Goal: Share content: Share content

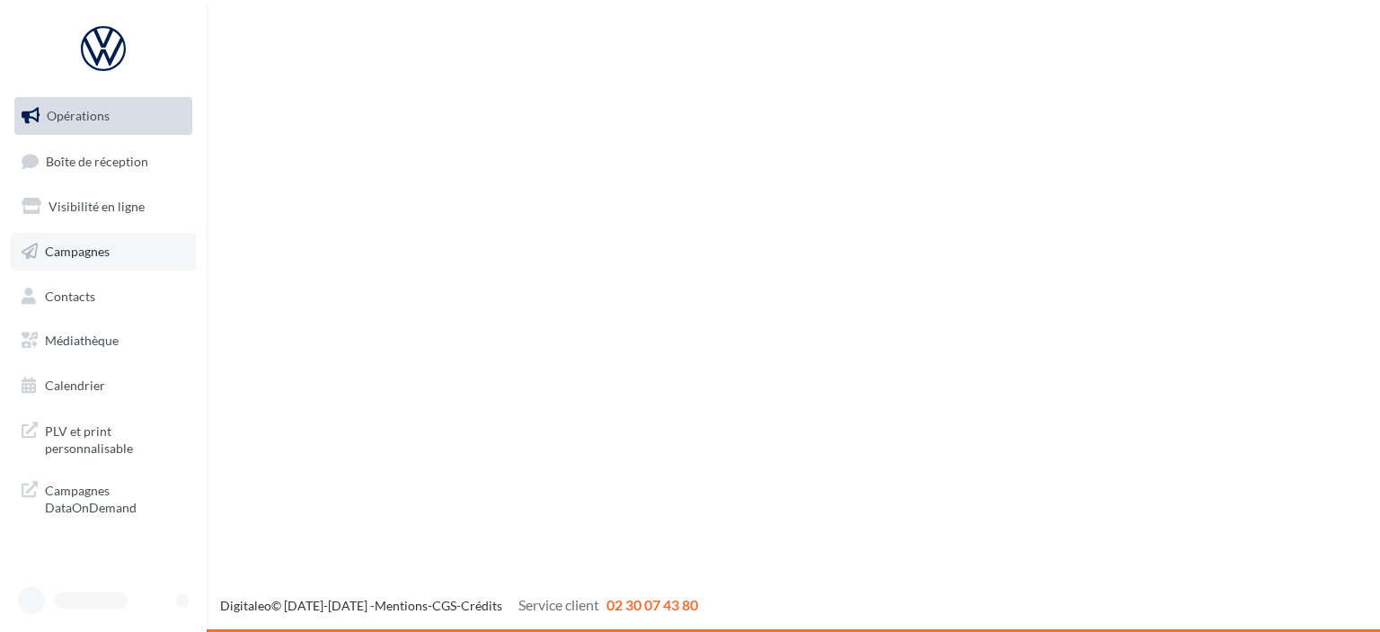
click at [107, 257] on span "Campagnes" at bounding box center [77, 251] width 65 height 15
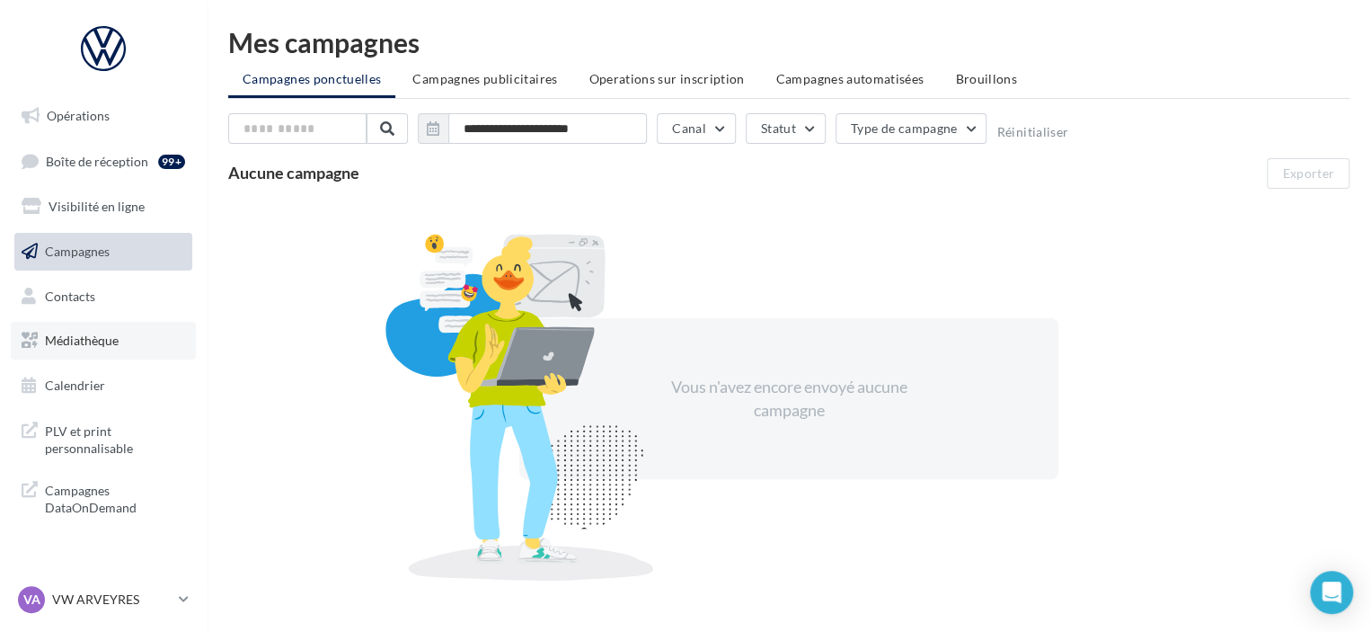
click at [102, 330] on link "Médiathèque" at bounding box center [103, 341] width 185 height 38
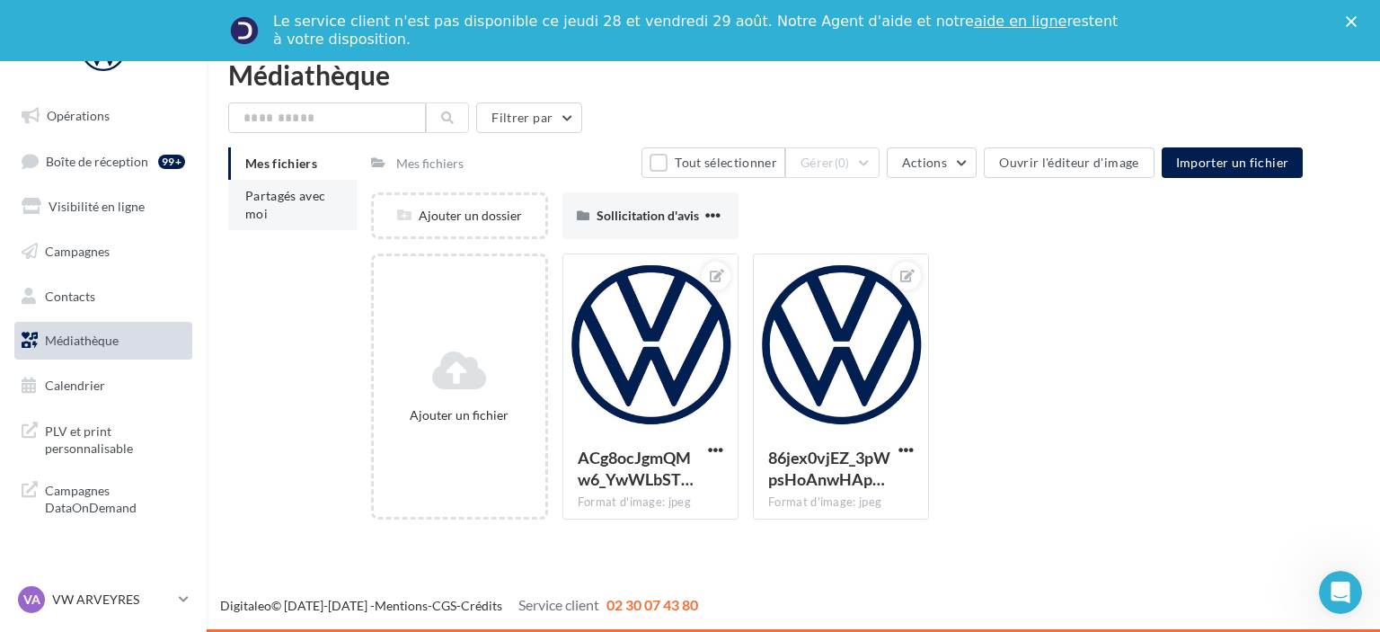
click at [280, 198] on span "Partagés avec moi" at bounding box center [285, 204] width 81 height 33
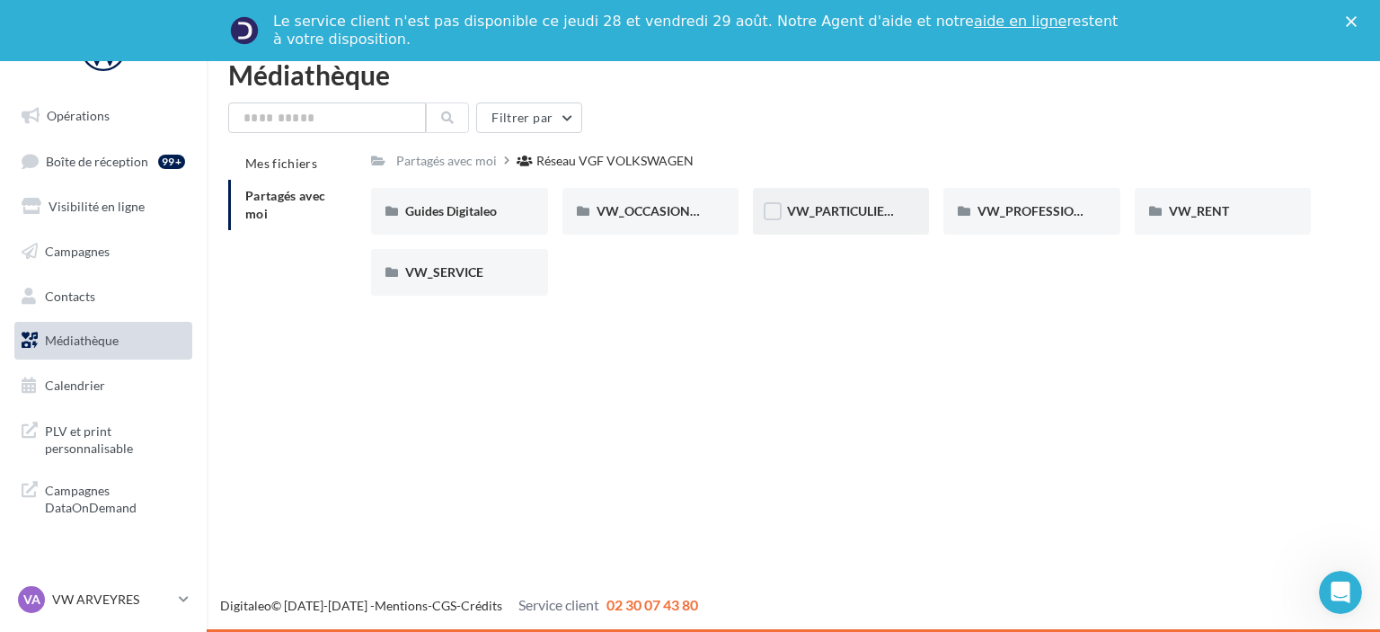
click at [762, 211] on div "VW_PARTICULIERS" at bounding box center [841, 211] width 176 height 47
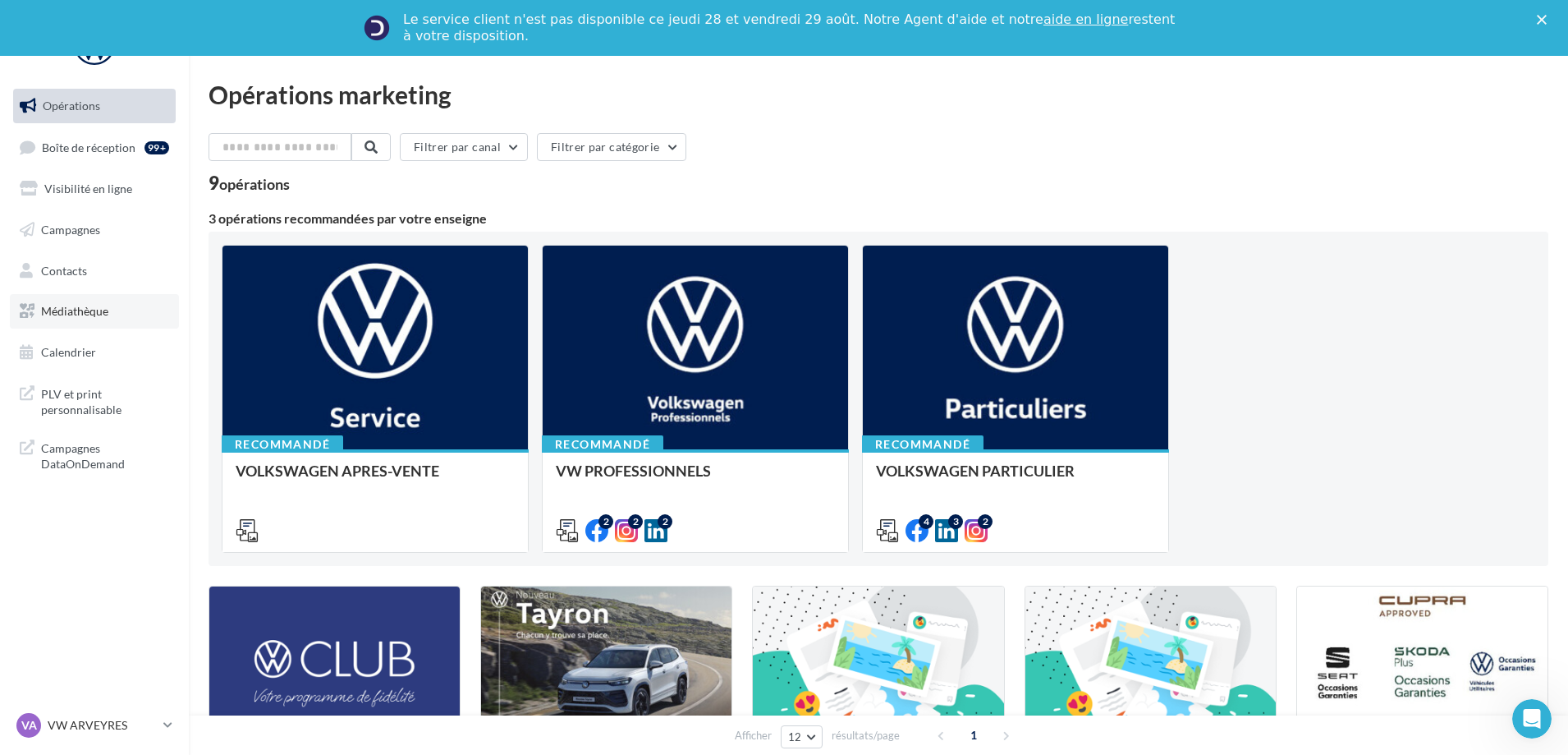
click at [76, 312] on span "Médiathèque" at bounding box center [75, 310] width 68 height 14
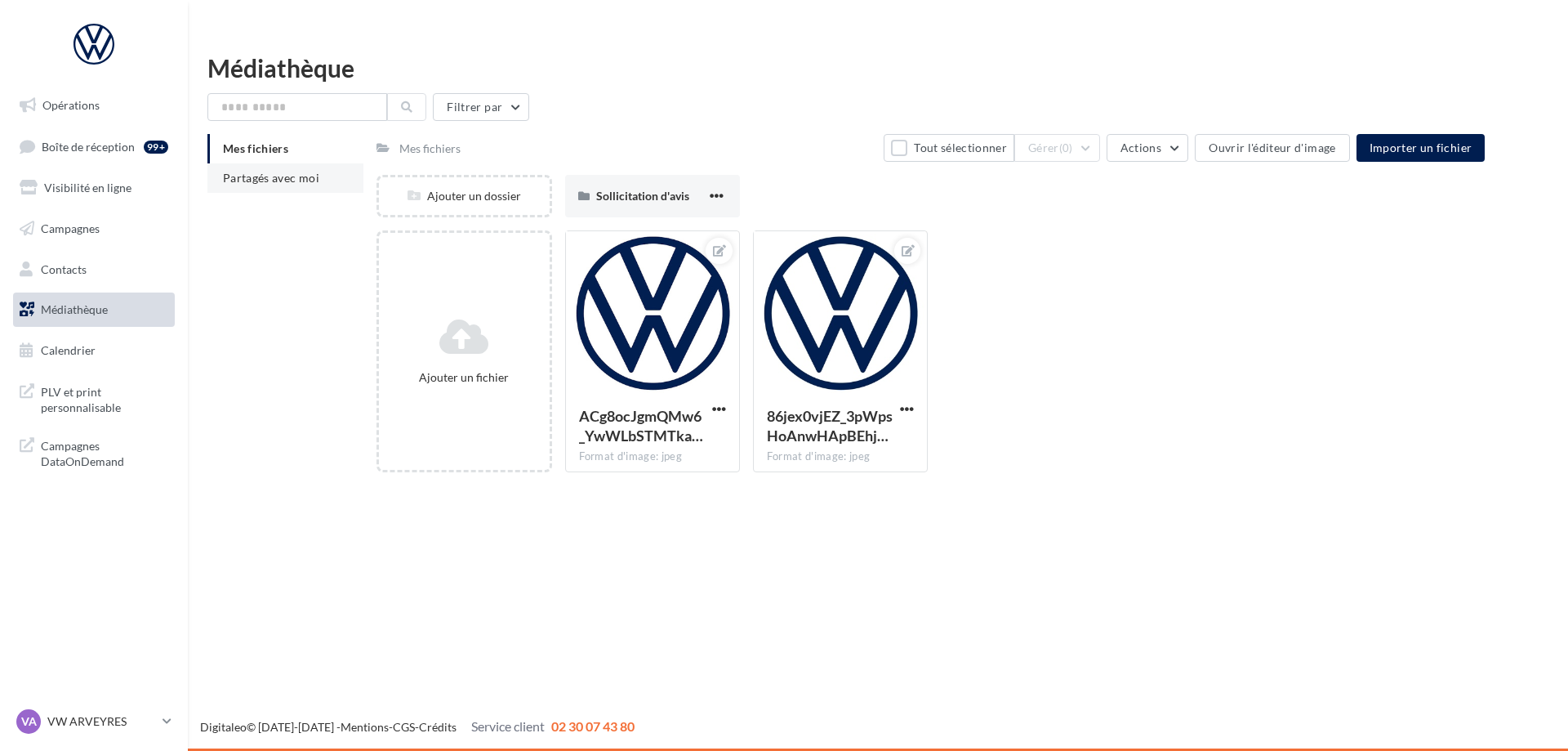
click at [315, 153] on ul "Mes fichiers Partagés avec moi" at bounding box center [285, 163] width 156 height 59
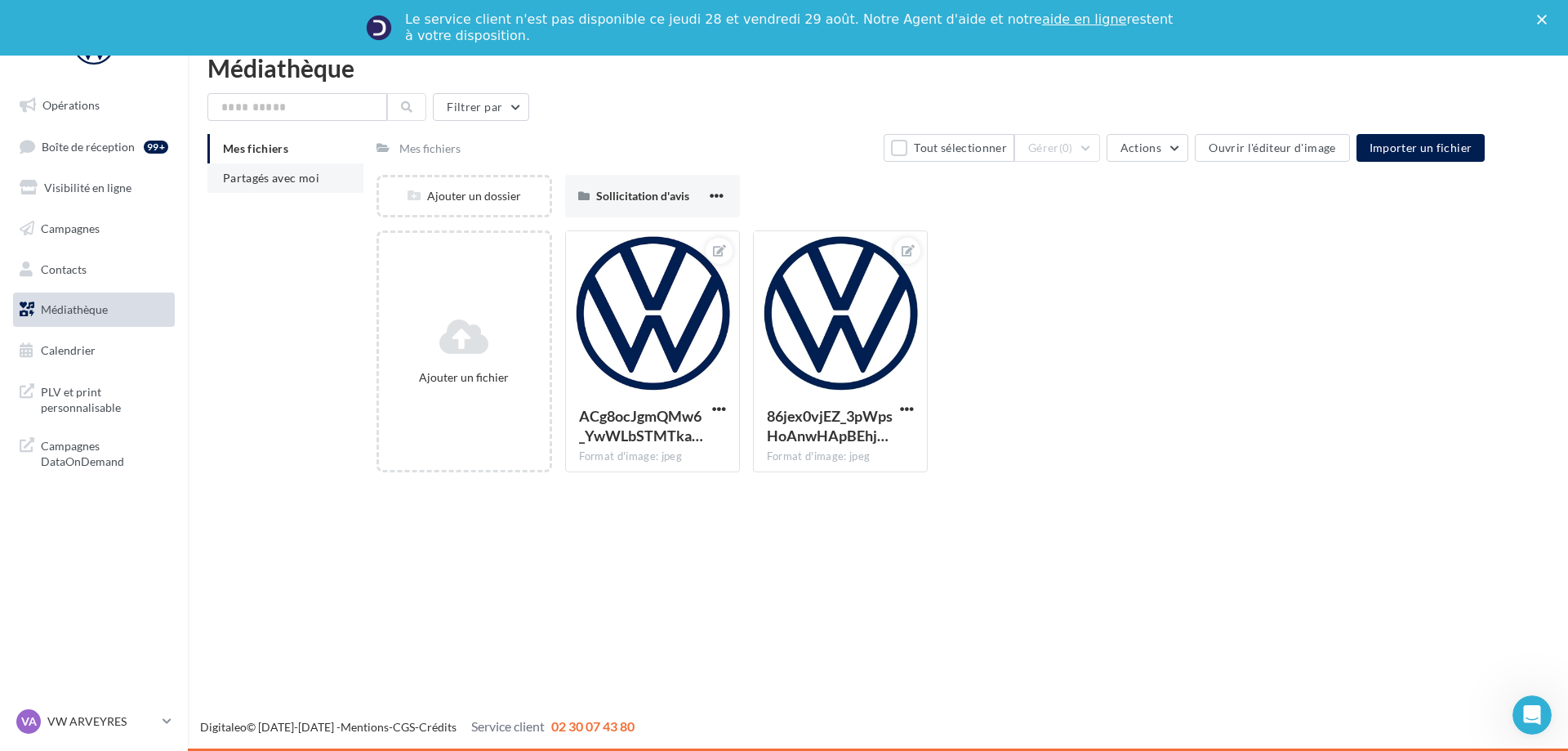
click at [282, 170] on li "Partagés avec moi" at bounding box center [285, 178] width 156 height 29
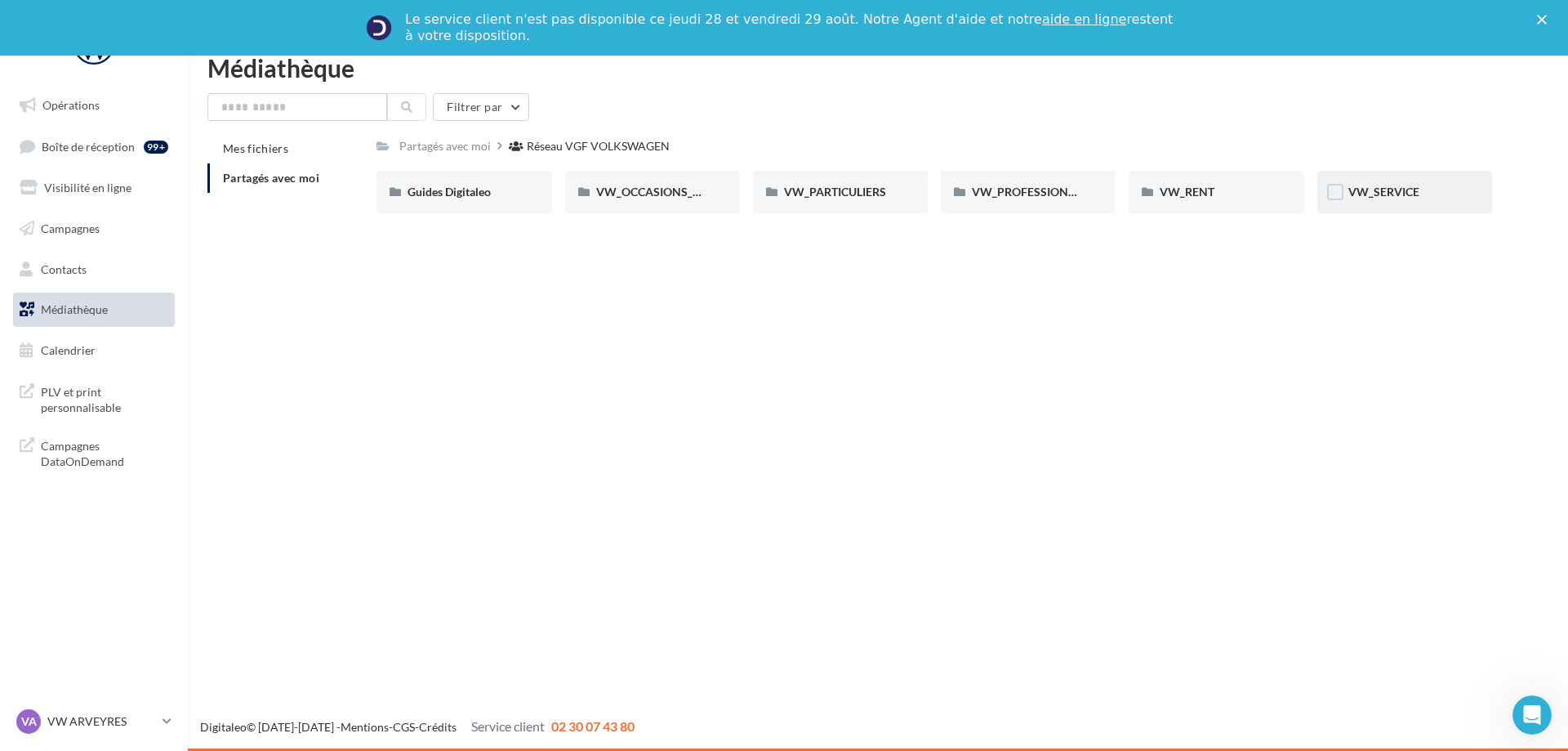
click at [1409, 200] on div "VW_SERVICE" at bounding box center [1405, 192] width 113 height 16
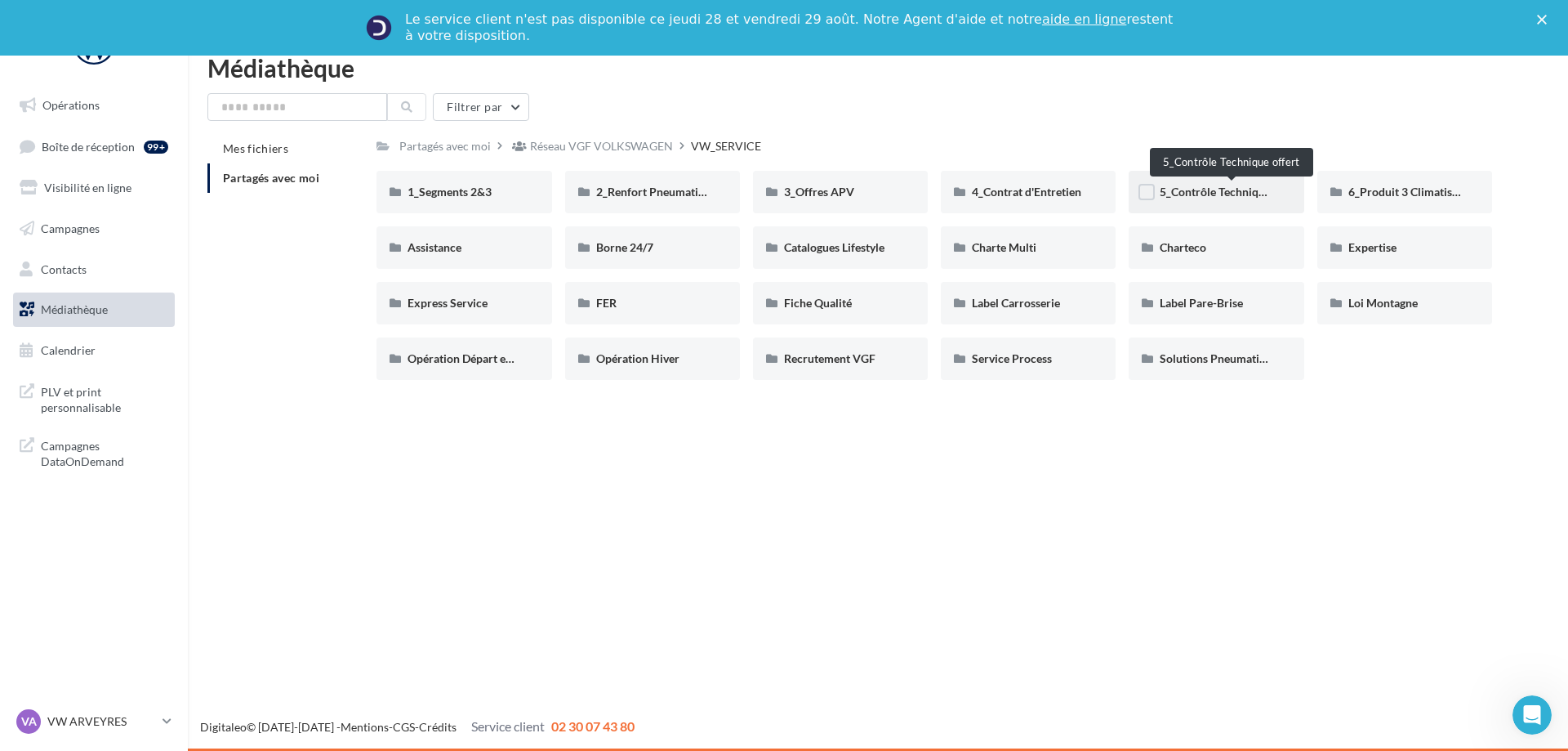
click at [1216, 194] on span "5_Contrôle Technique offert" at bounding box center [1231, 191] width 143 height 14
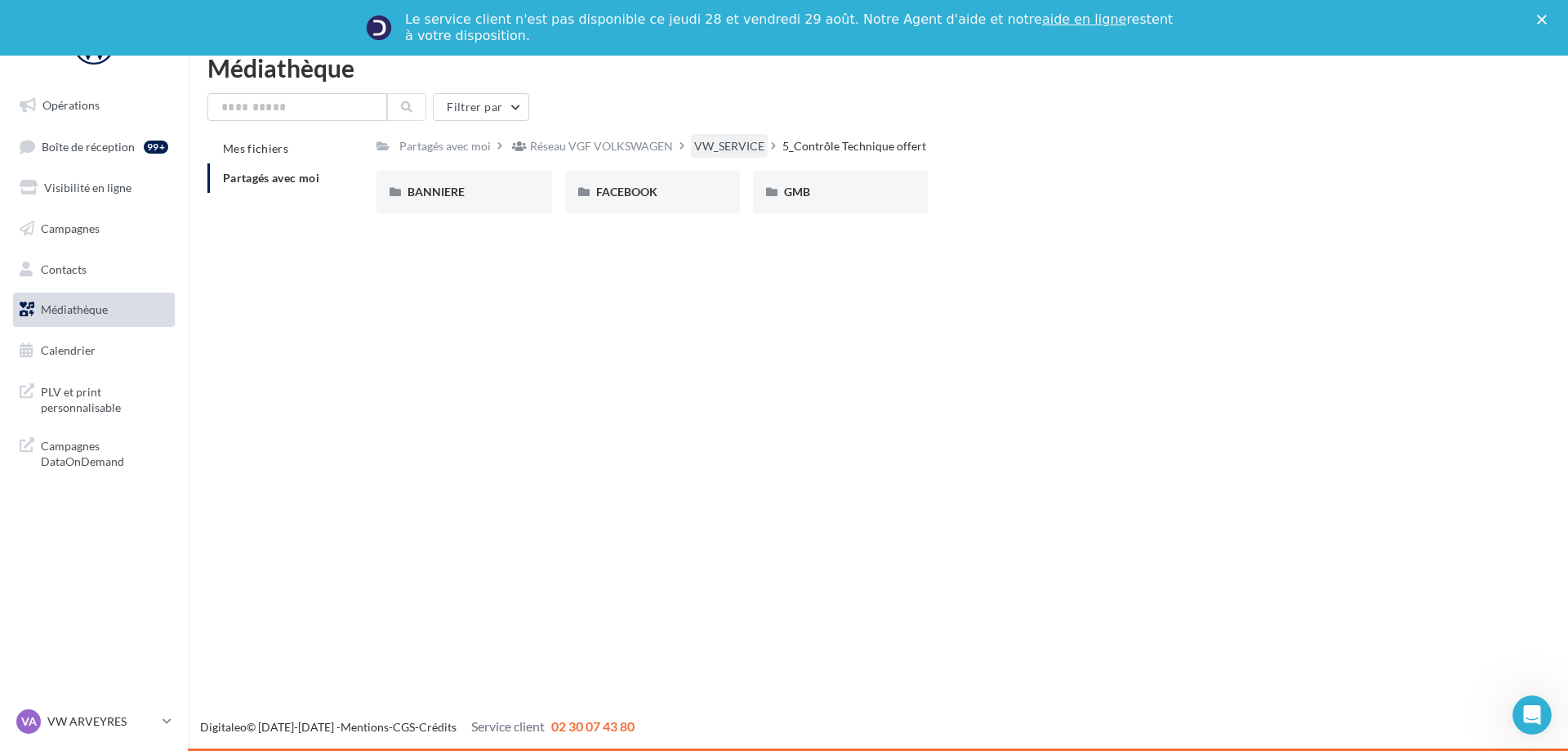
click at [745, 145] on div "VW_SERVICE" at bounding box center [729, 146] width 70 height 16
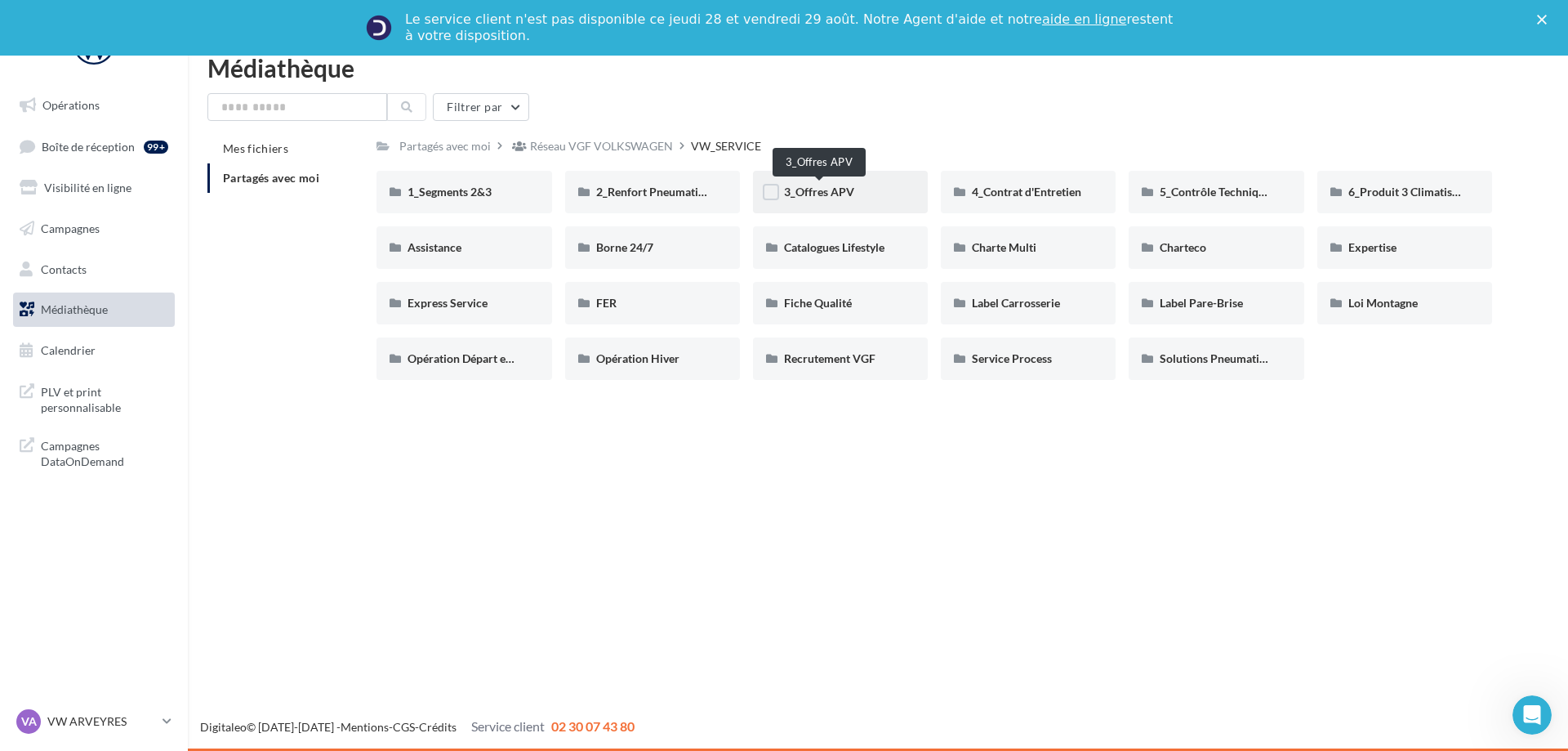
click at [828, 190] on span "3_Offres APV" at bounding box center [819, 191] width 70 height 14
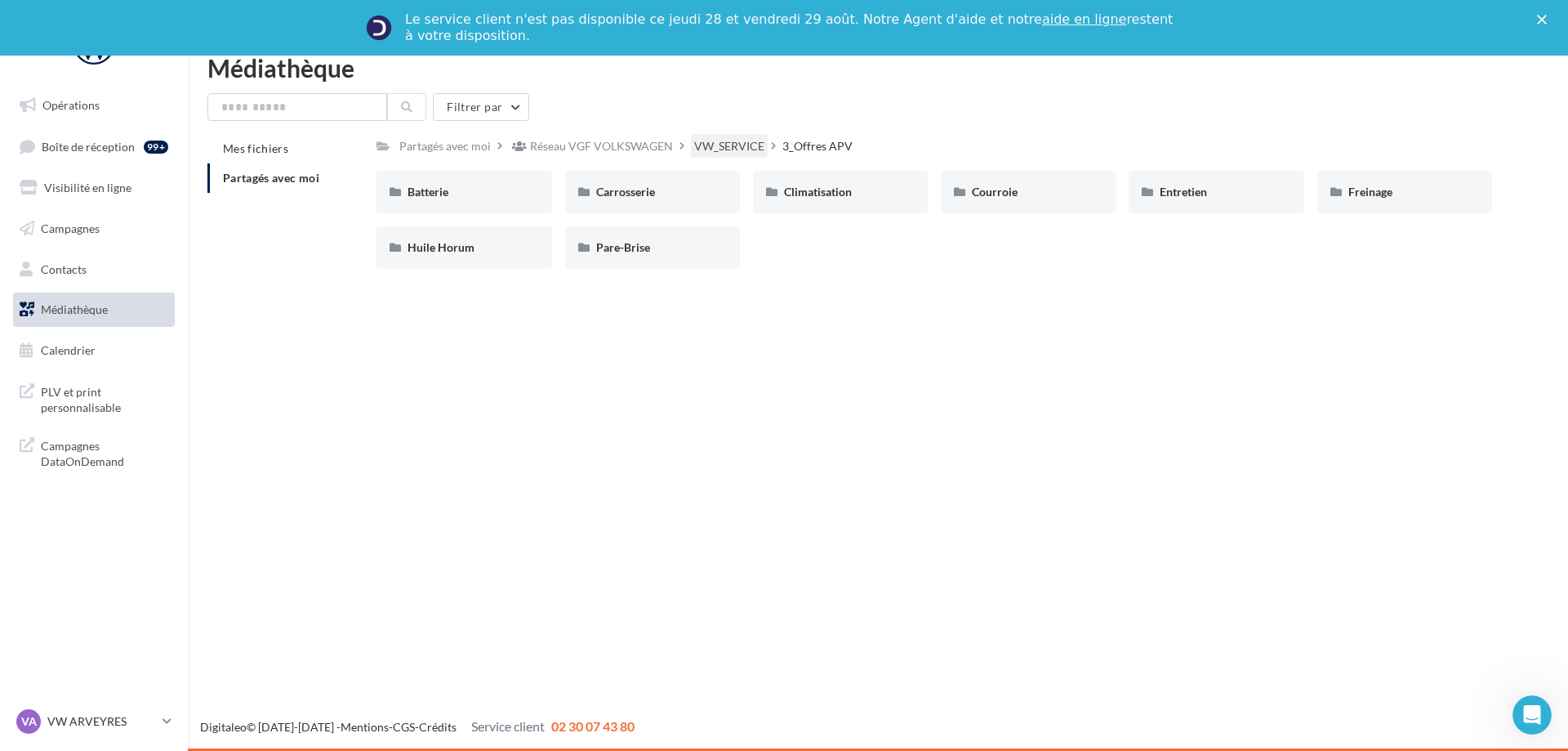
click at [746, 151] on div "VW_SERVICE" at bounding box center [729, 146] width 70 height 16
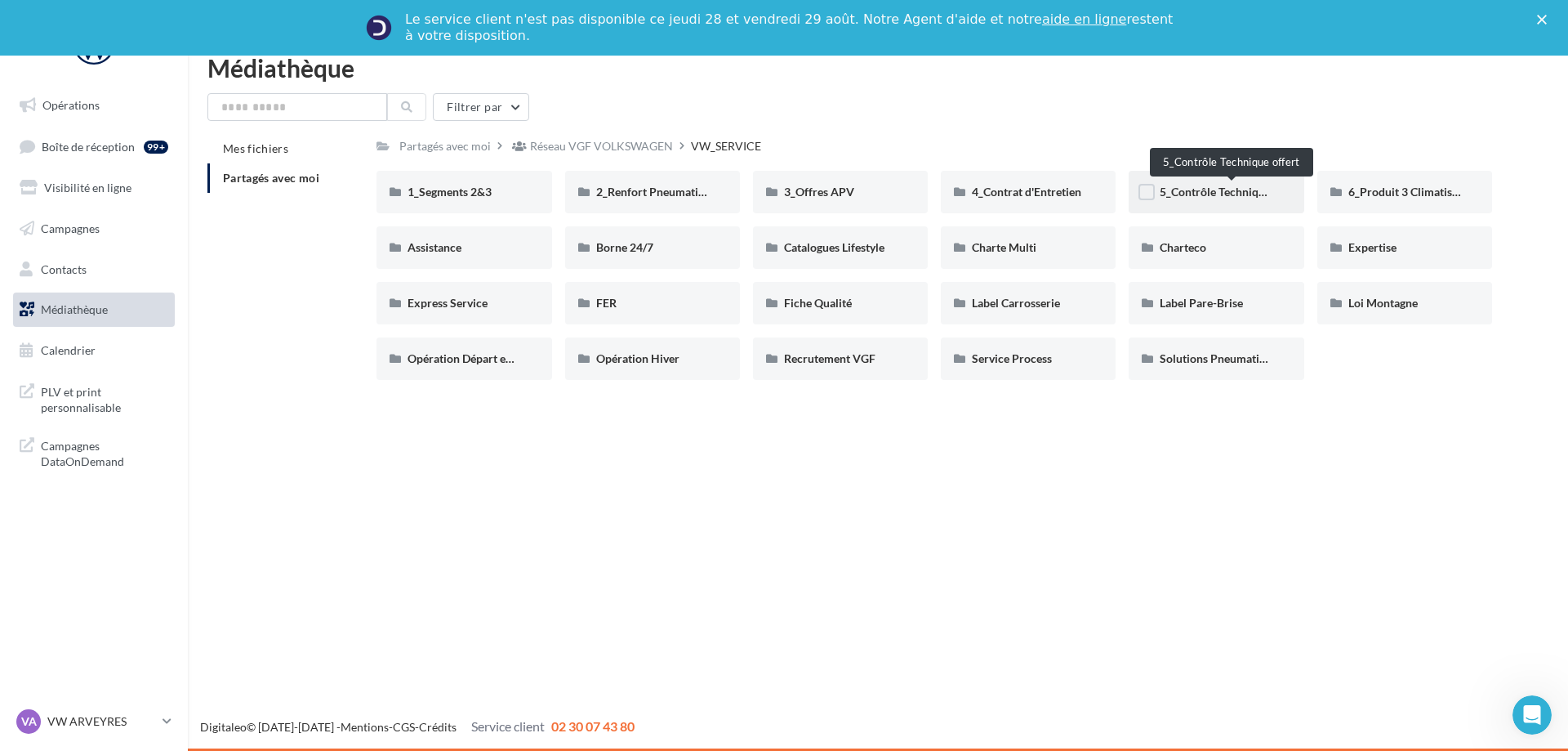
click at [1221, 192] on span "5_Contrôle Technique offert" at bounding box center [1231, 191] width 143 height 14
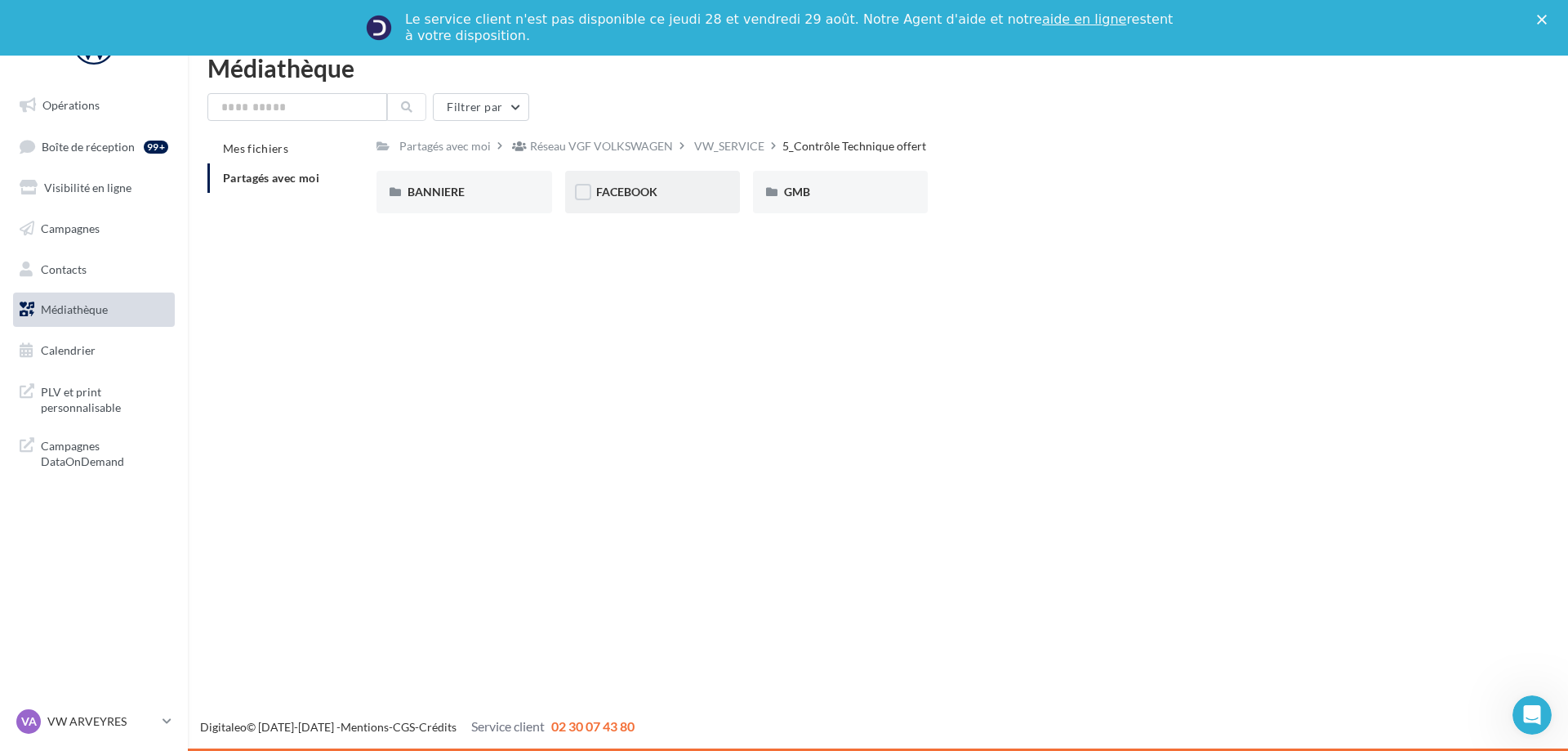
click at [673, 189] on div "FACEBOOK" at bounding box center [653, 192] width 113 height 16
click at [656, 191] on div "POST" at bounding box center [653, 192] width 113 height 16
